Goal: Task Accomplishment & Management: Manage account settings

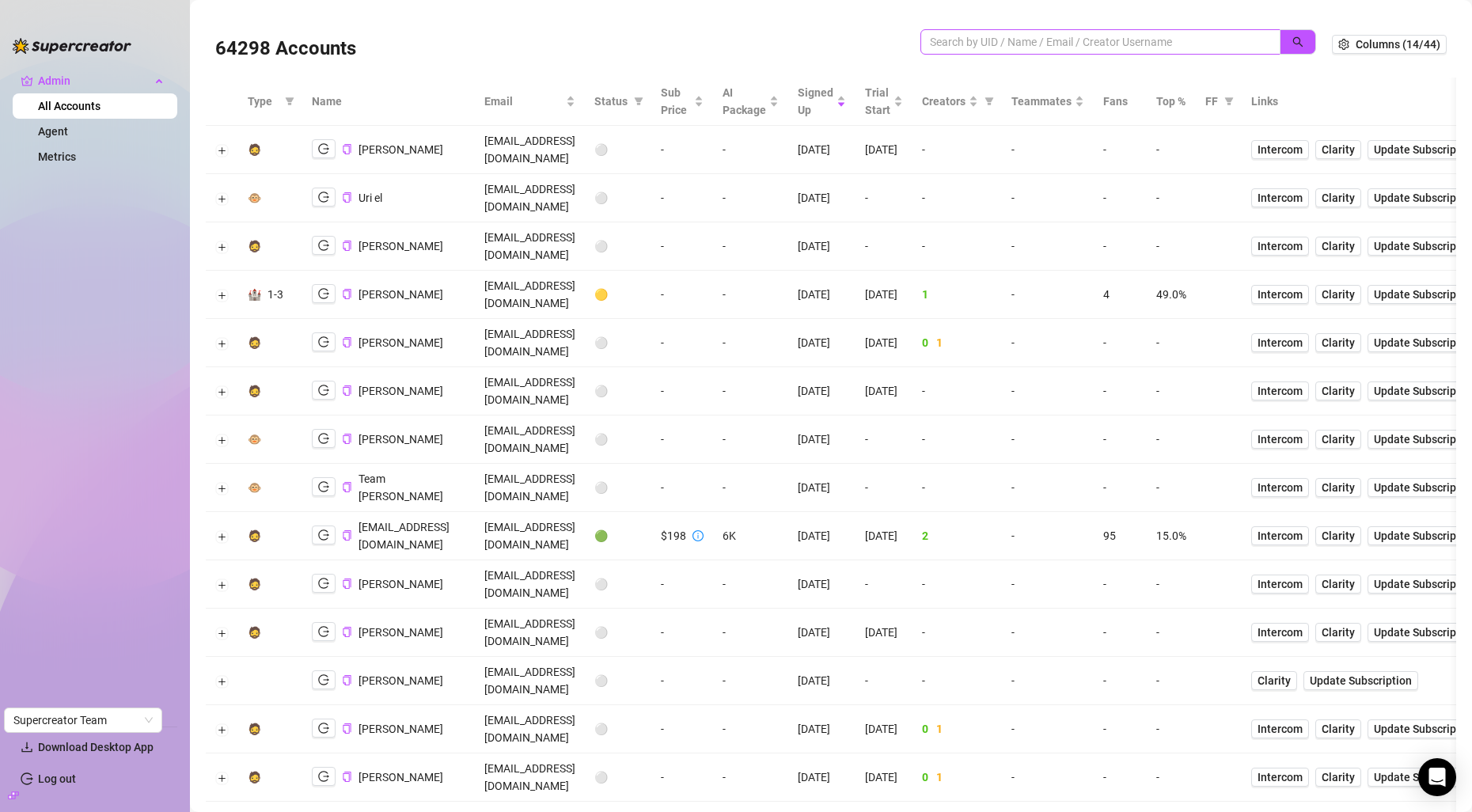
click at [1046, 51] on span at bounding box center [1100, 42] width 360 height 25
click at [1046, 46] on input "search" at bounding box center [1095, 41] width 329 height 18
paste input "[EMAIL_ADDRESS][DOMAIN_NAME]"
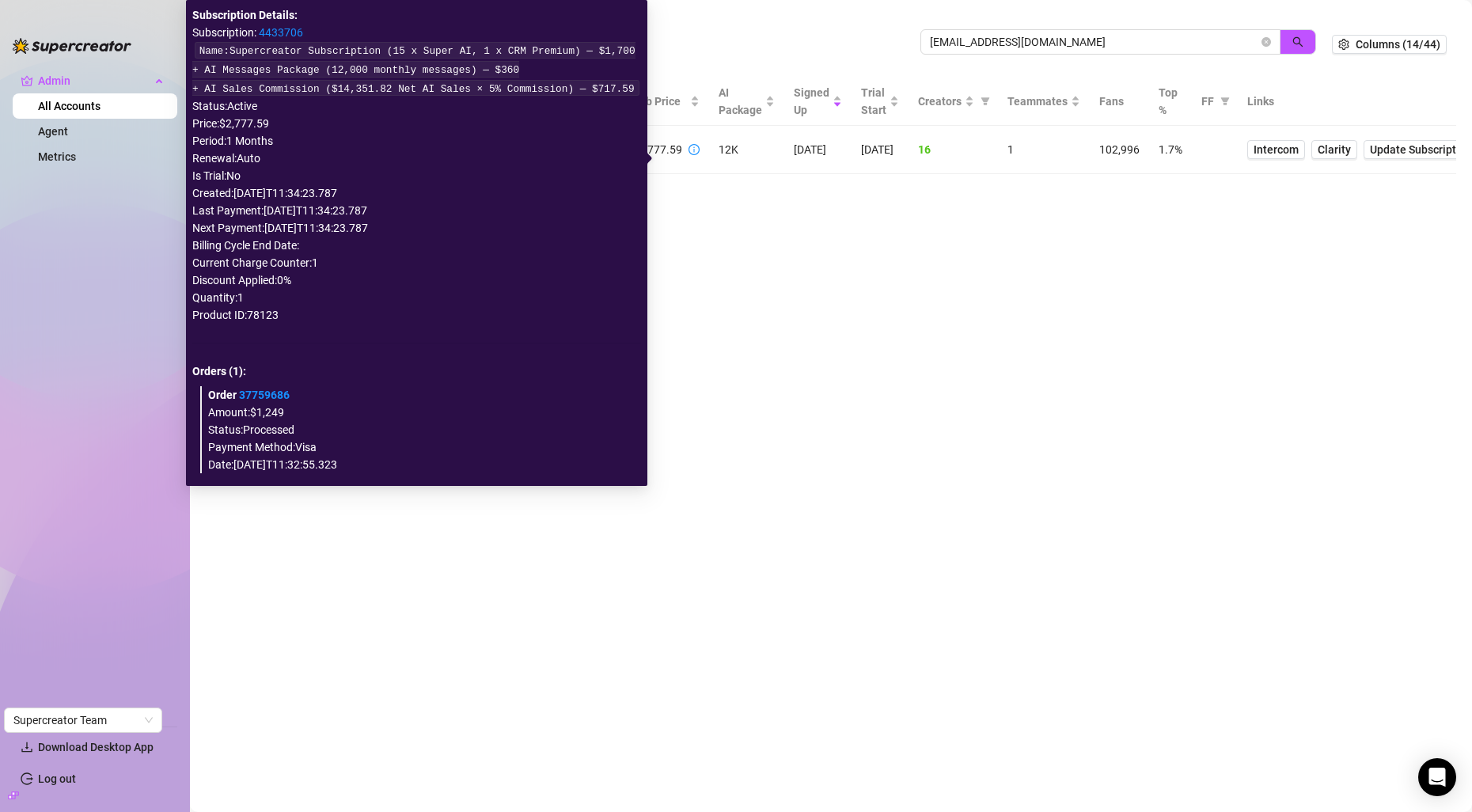
click at [688, 155] on icon "info-circle" at bounding box center [693, 149] width 11 height 11
click at [292, 29] on link "4433706" at bounding box center [281, 32] width 45 height 13
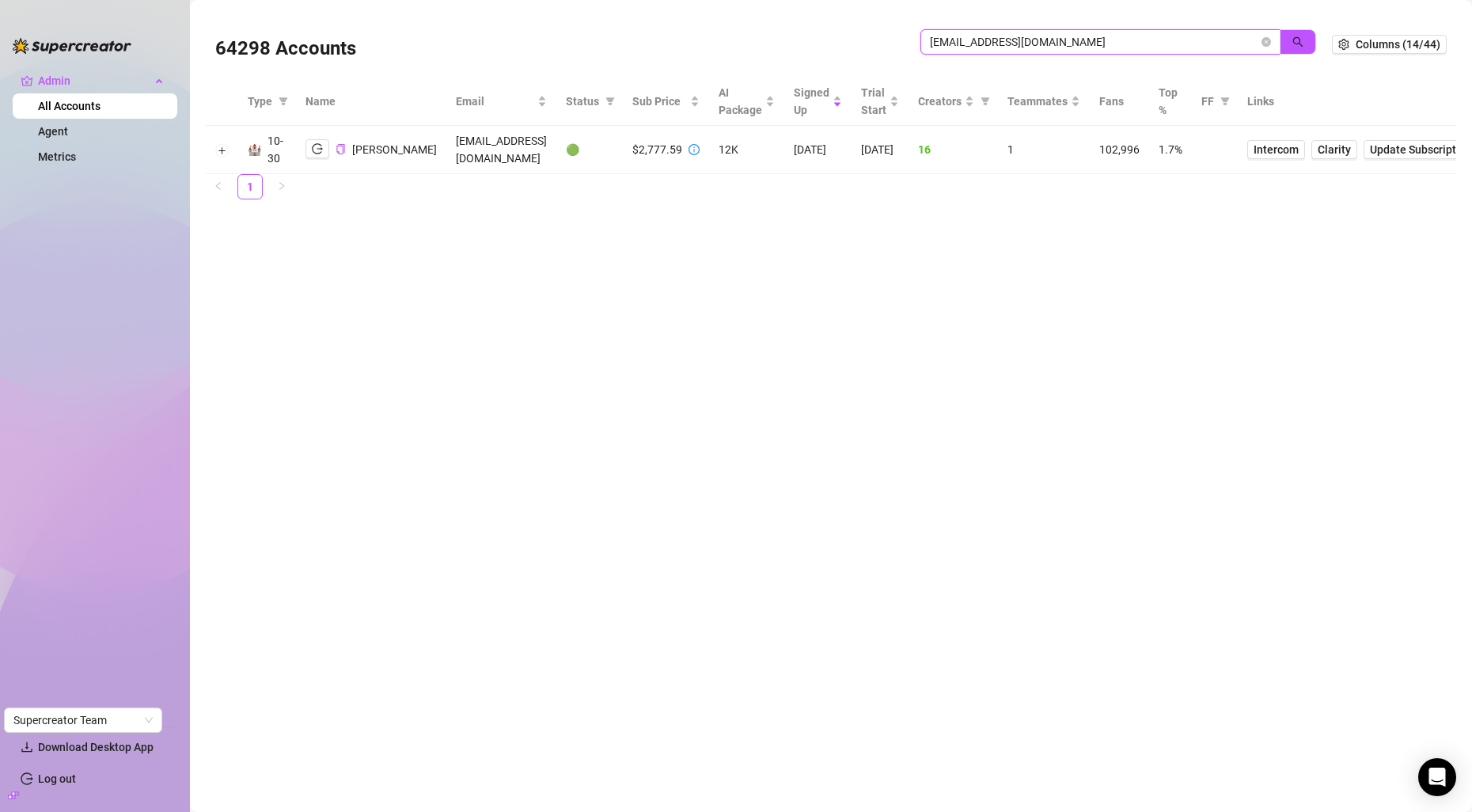
click at [999, 37] on input "[EMAIL_ADDRESS][DOMAIN_NAME]" at bounding box center [1095, 41] width 329 height 18
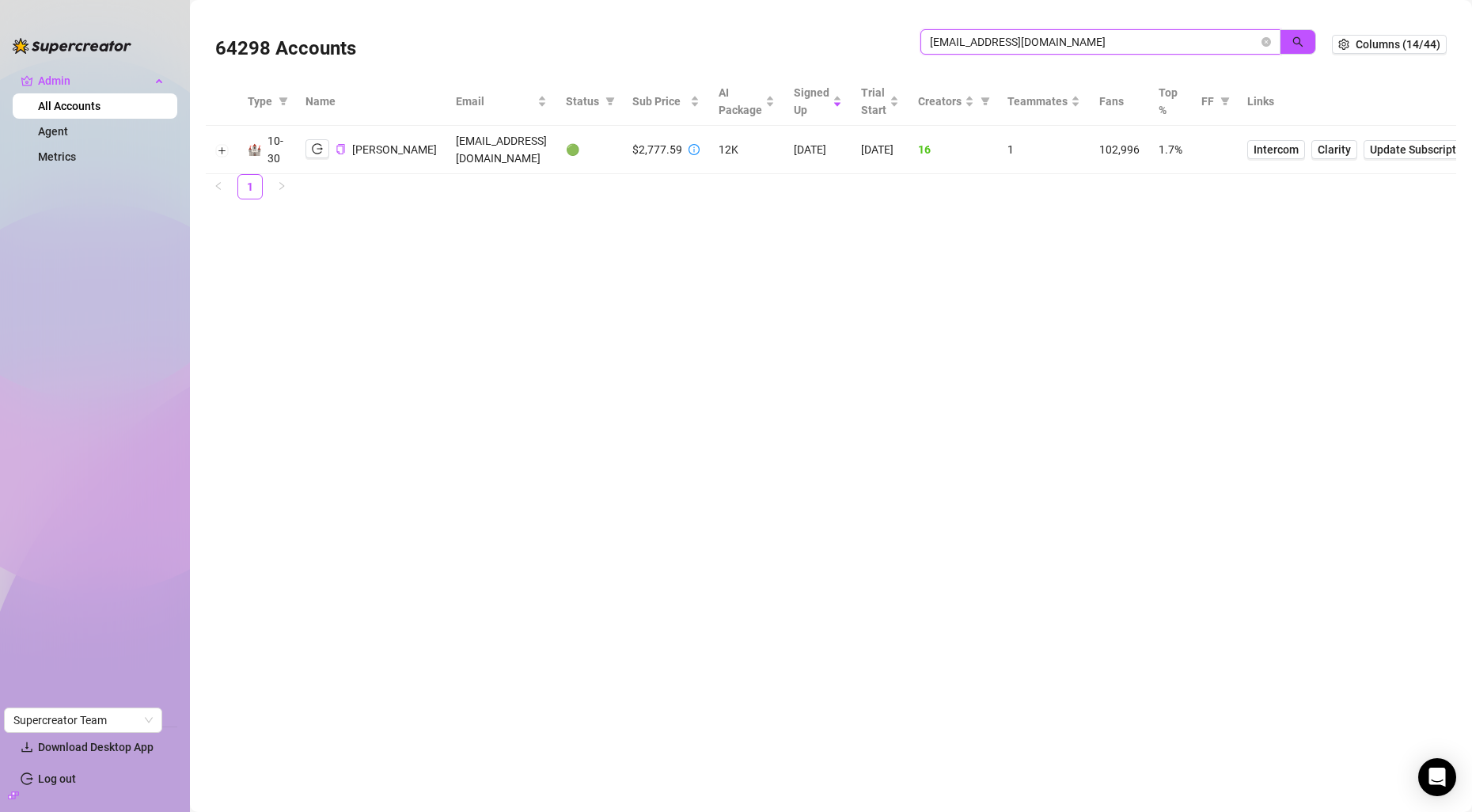
paste input "C6mRLkY924O3C7s7hG8EAurbFNb2"
type input "C6mRLkY924O3C7s7hG8EAurbFNb2"
click at [226, 157] on button "Expand row" at bounding box center [222, 150] width 13 height 13
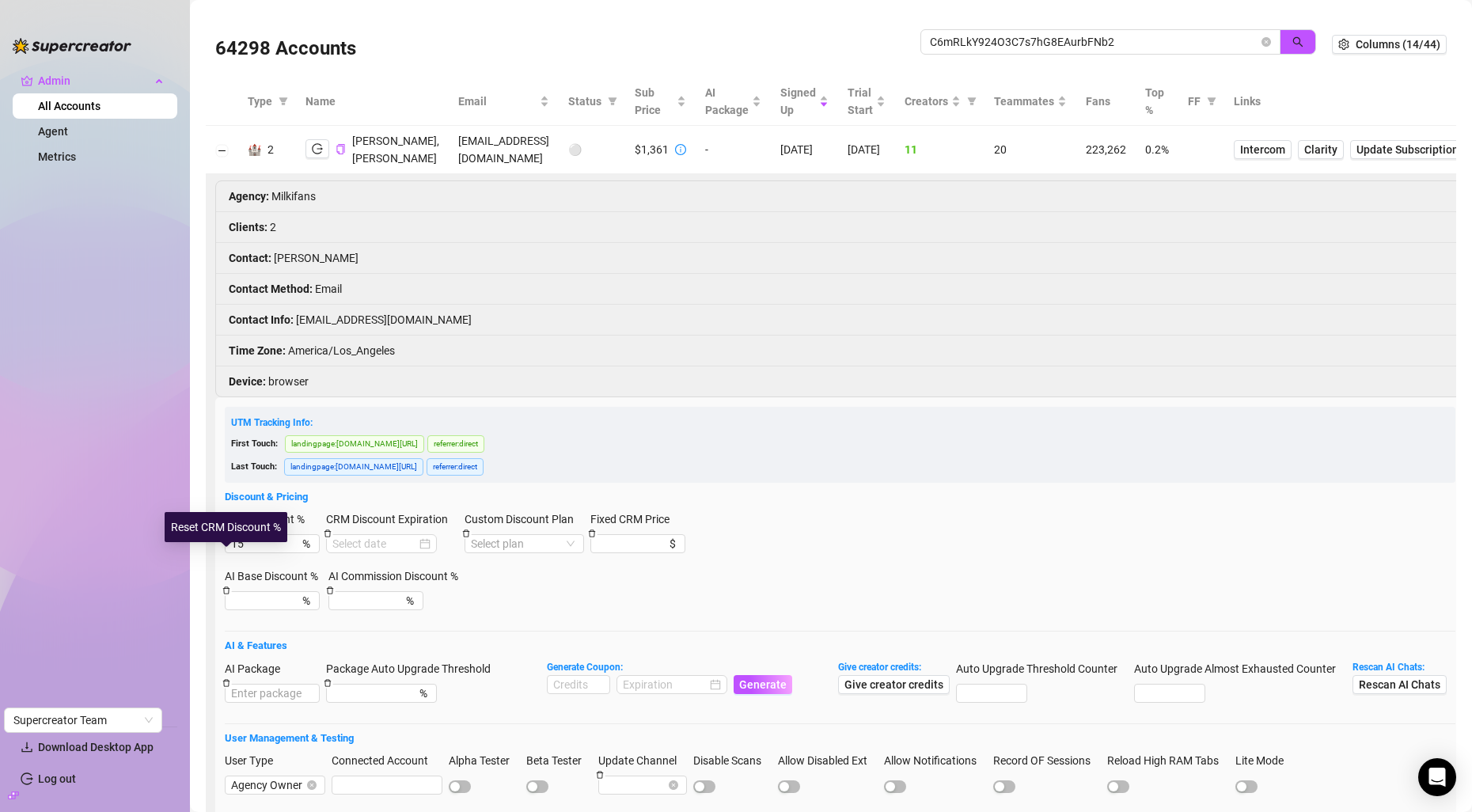
click at [225, 537] on icon "delete" at bounding box center [226, 532] width 8 height 8
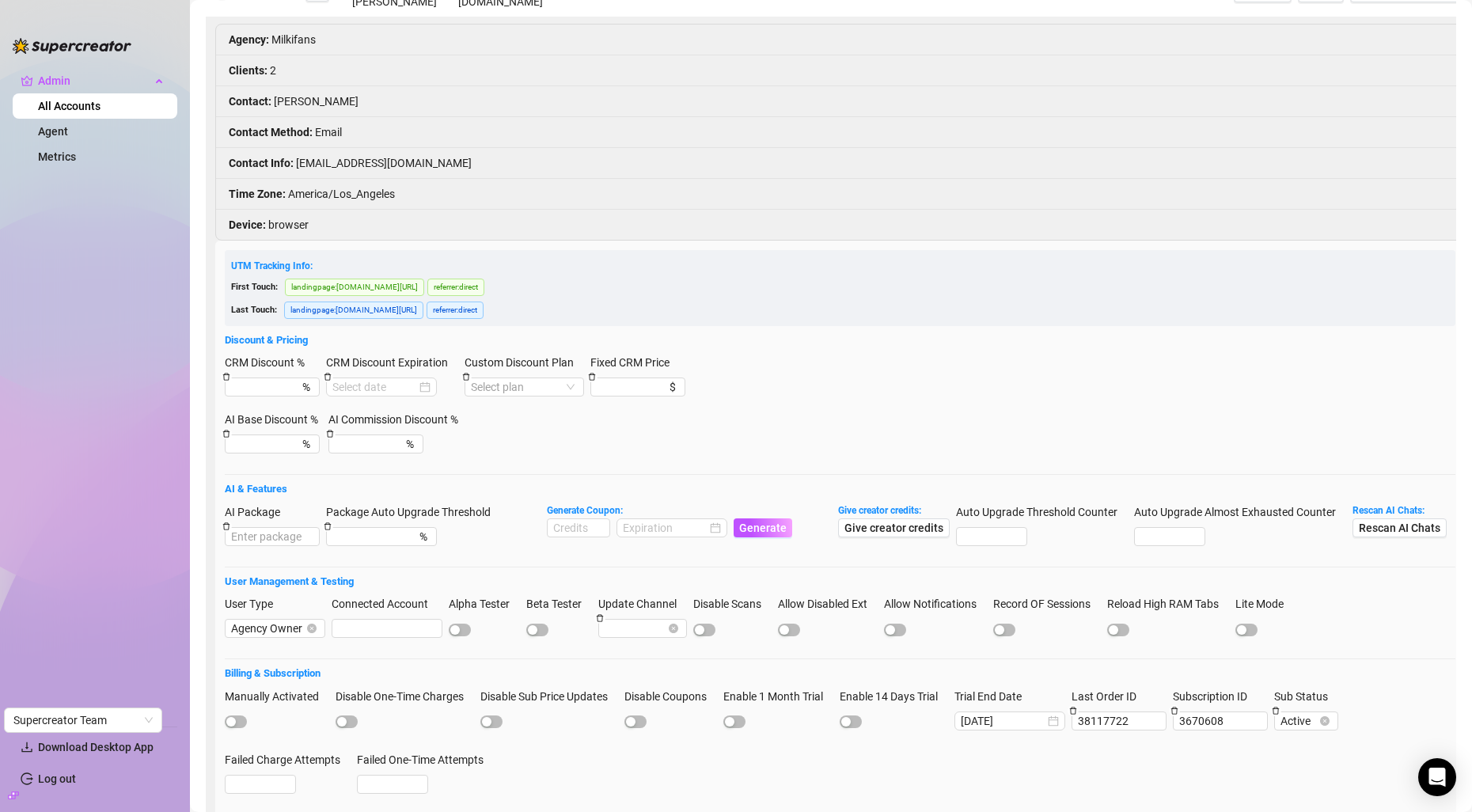
scroll to position [334, 0]
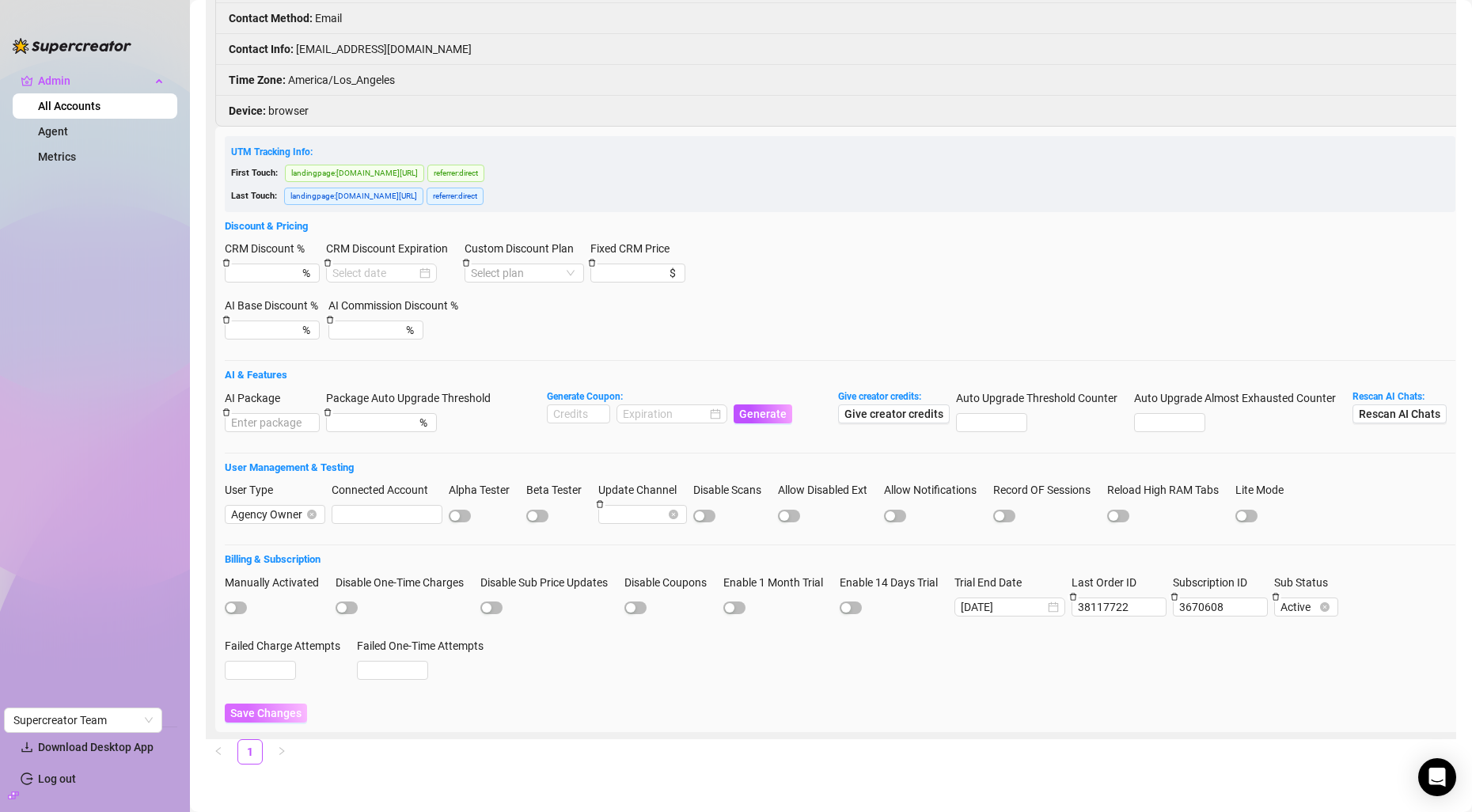
click at [289, 712] on span "Save Changes" at bounding box center [265, 713] width 72 height 13
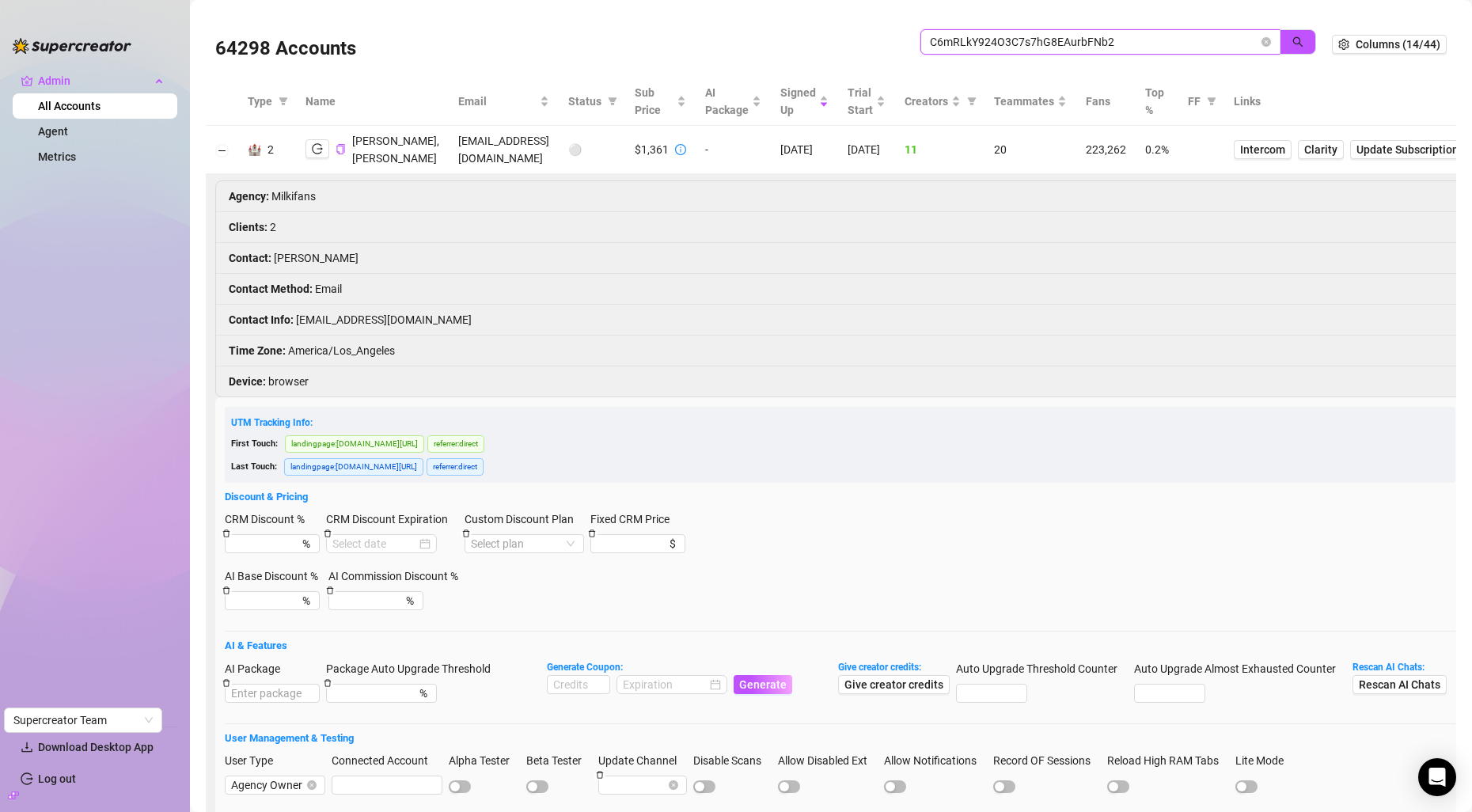
click at [997, 41] on input "C6mRLkY924O3C7s7hG8EAurbFNb2" at bounding box center [1095, 41] width 329 height 18
paste input "Po0FgiJJI1VmLeL3sX3zNKbgseI3"
type input "Po0FgiJJI1VmLeL3sX3zNKbgseI3"
